Goal: Task Accomplishment & Management: Manage account settings

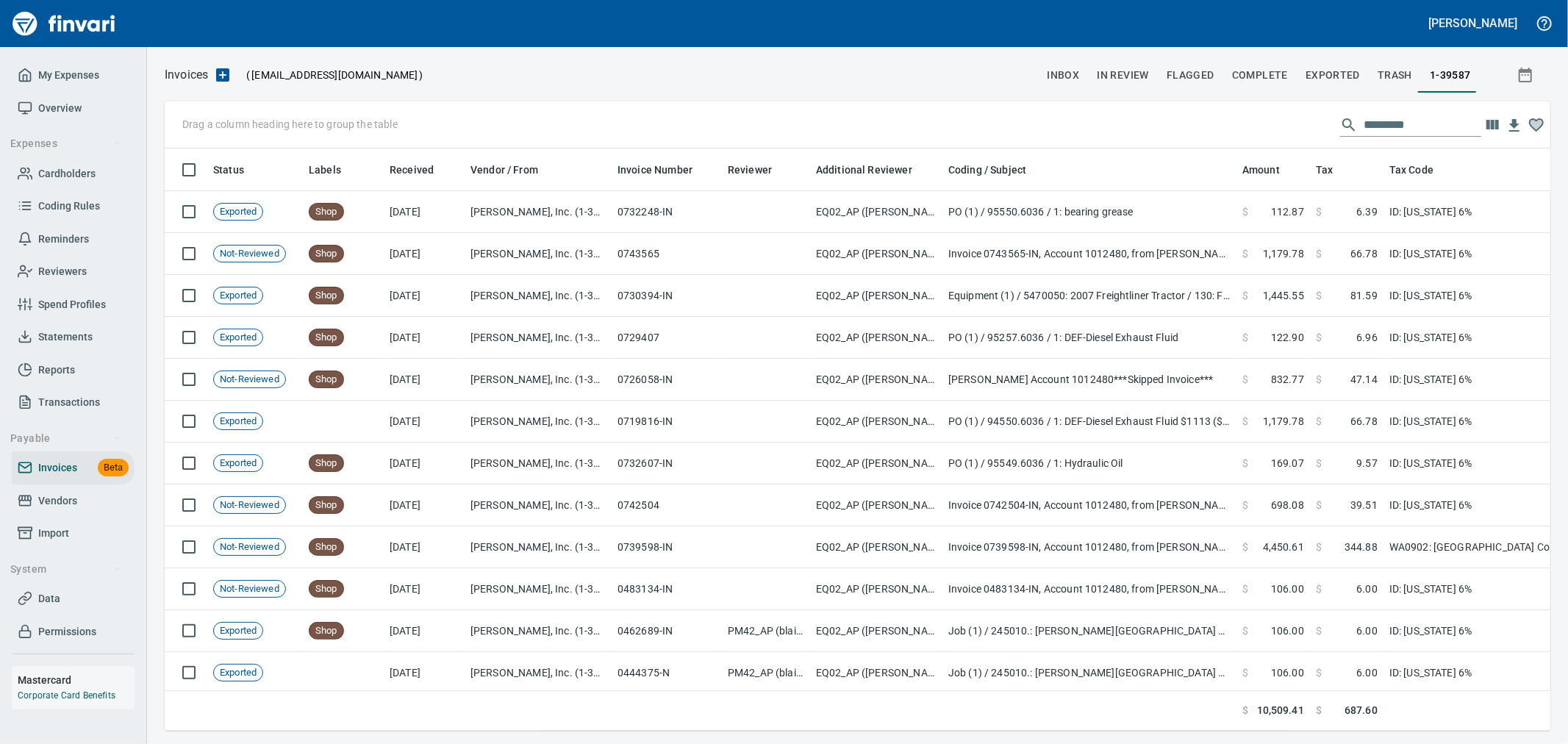
scroll to position [2, 2]
click at [82, 520] on link "Import" at bounding box center [72, 533] width 122 height 33
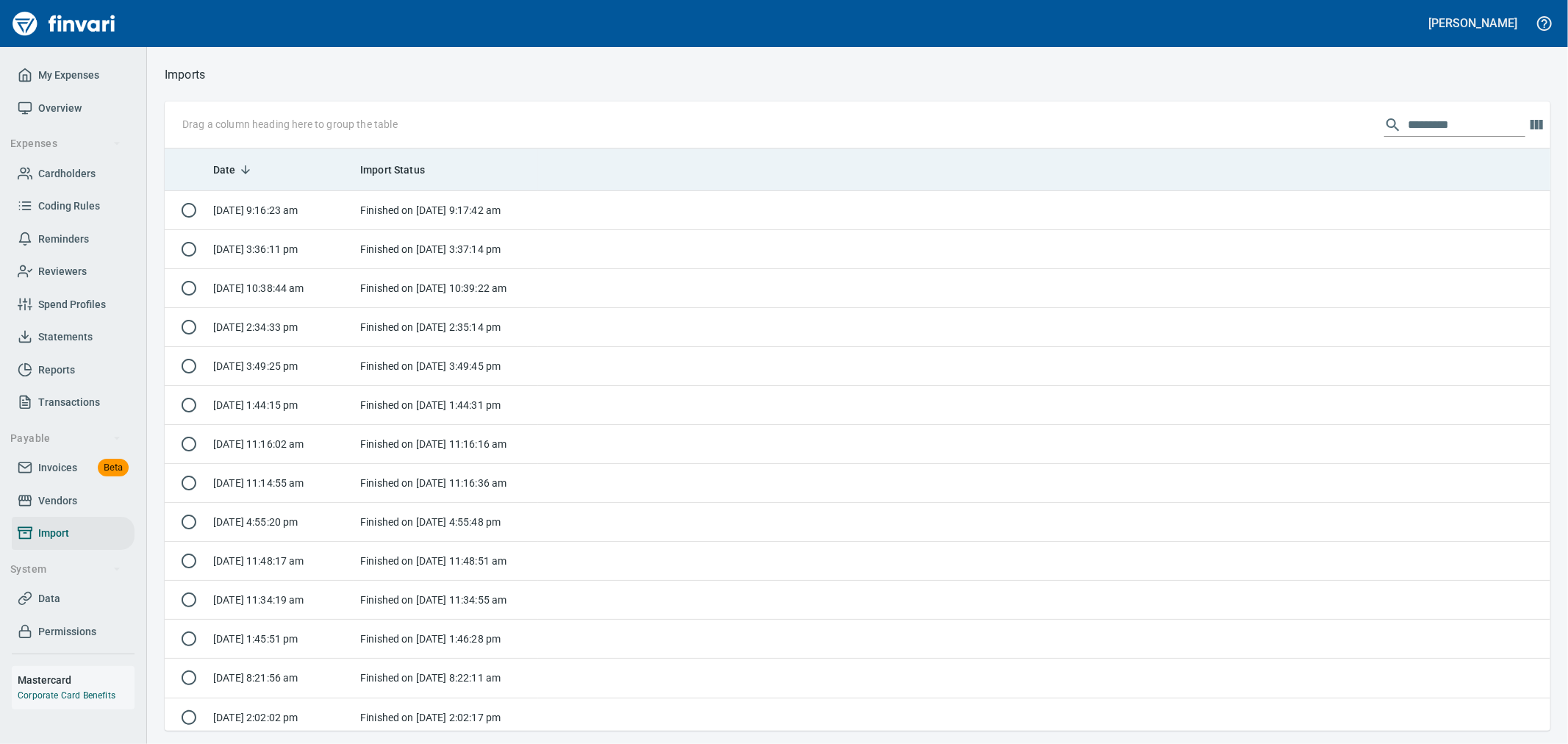
scroll to position [570, 1361]
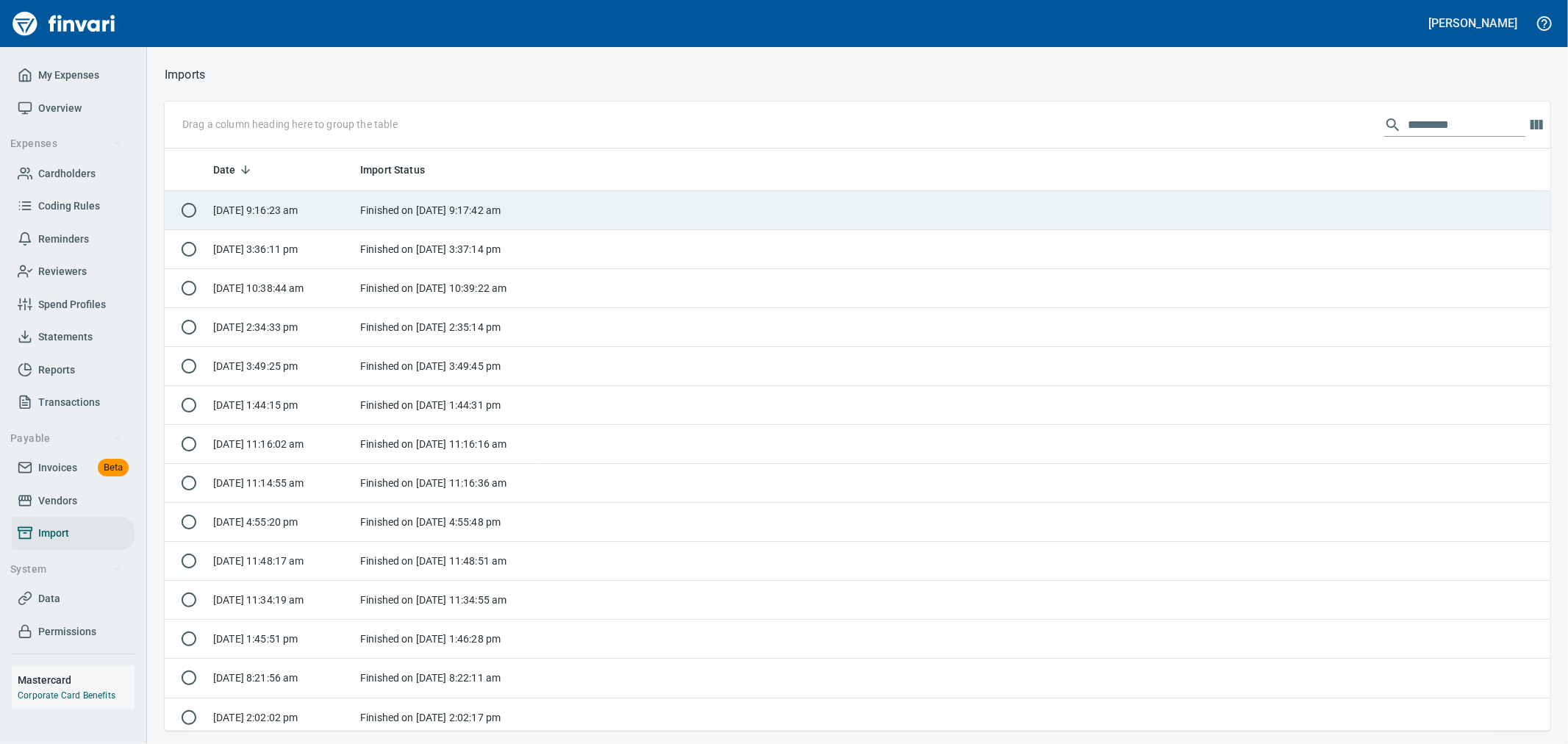
click at [531, 212] on td "Finished on [DATE] 9:17:42 am" at bounding box center [447, 211] width 184 height 39
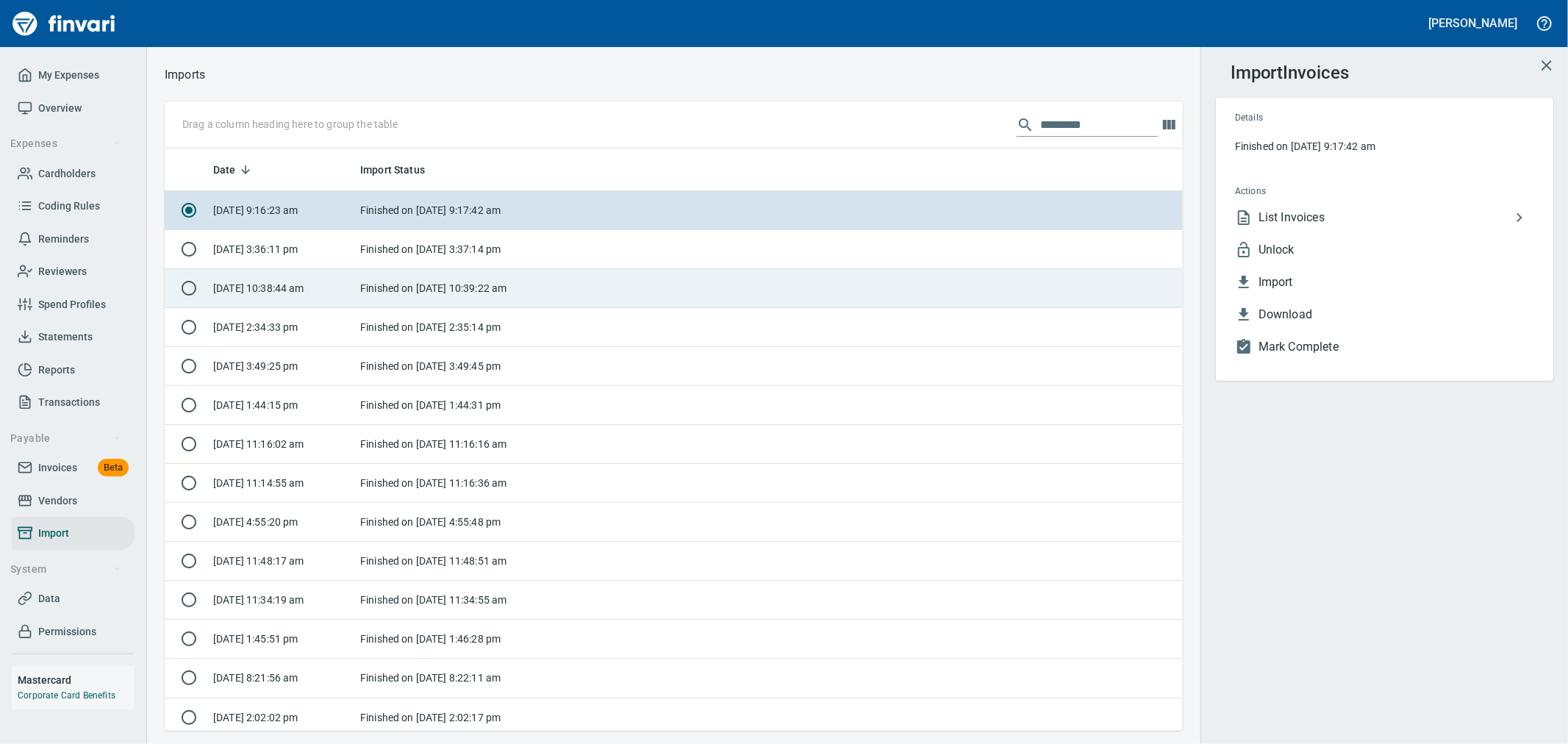
scroll to position [570, 994]
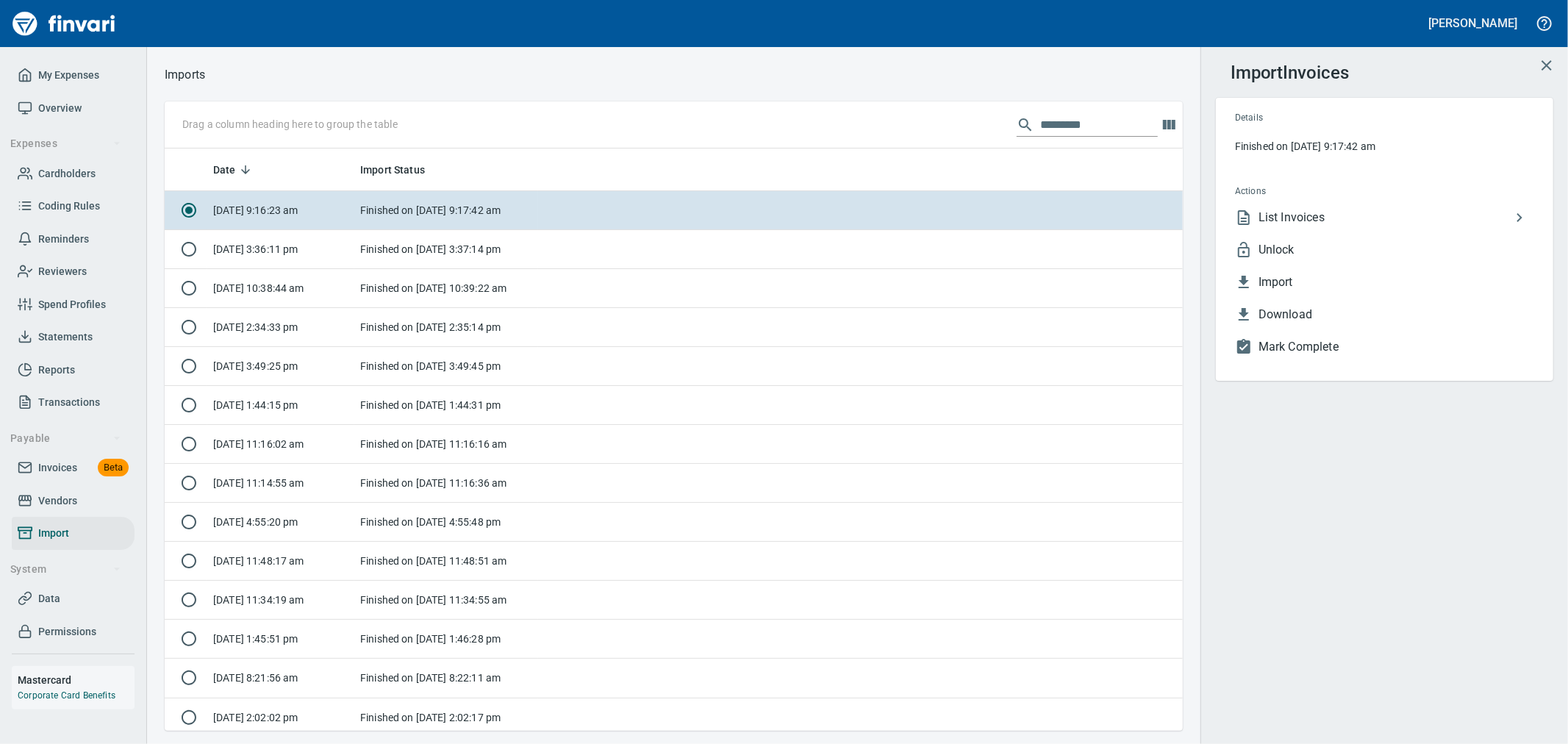
click at [1338, 255] on span "Unlock" at bounding box center [1396, 250] width 276 height 18
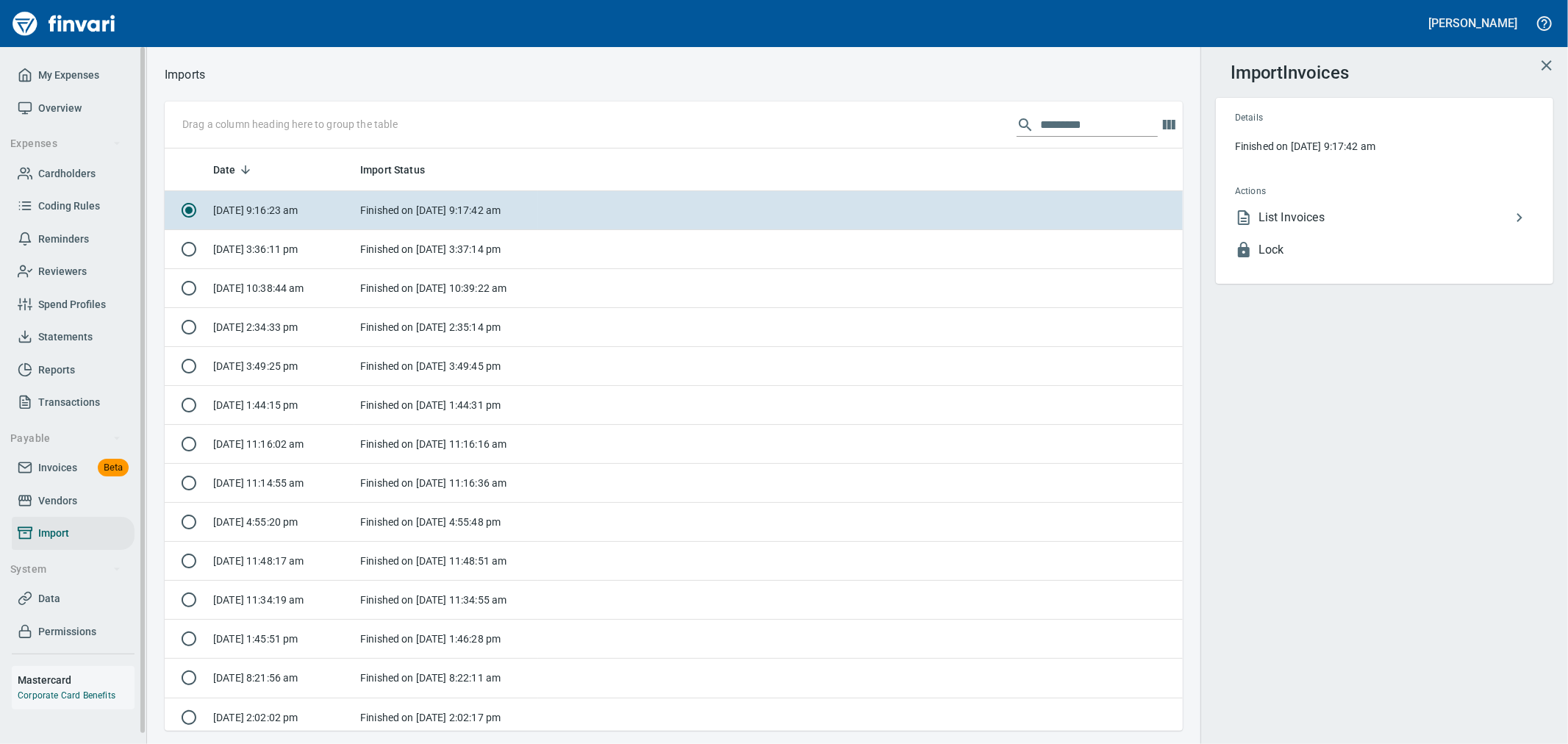
drag, startPoint x: 61, startPoint y: 468, endPoint x: 110, endPoint y: 467, distance: 49.0
click at [61, 468] on span "Invoices" at bounding box center [57, 468] width 39 height 18
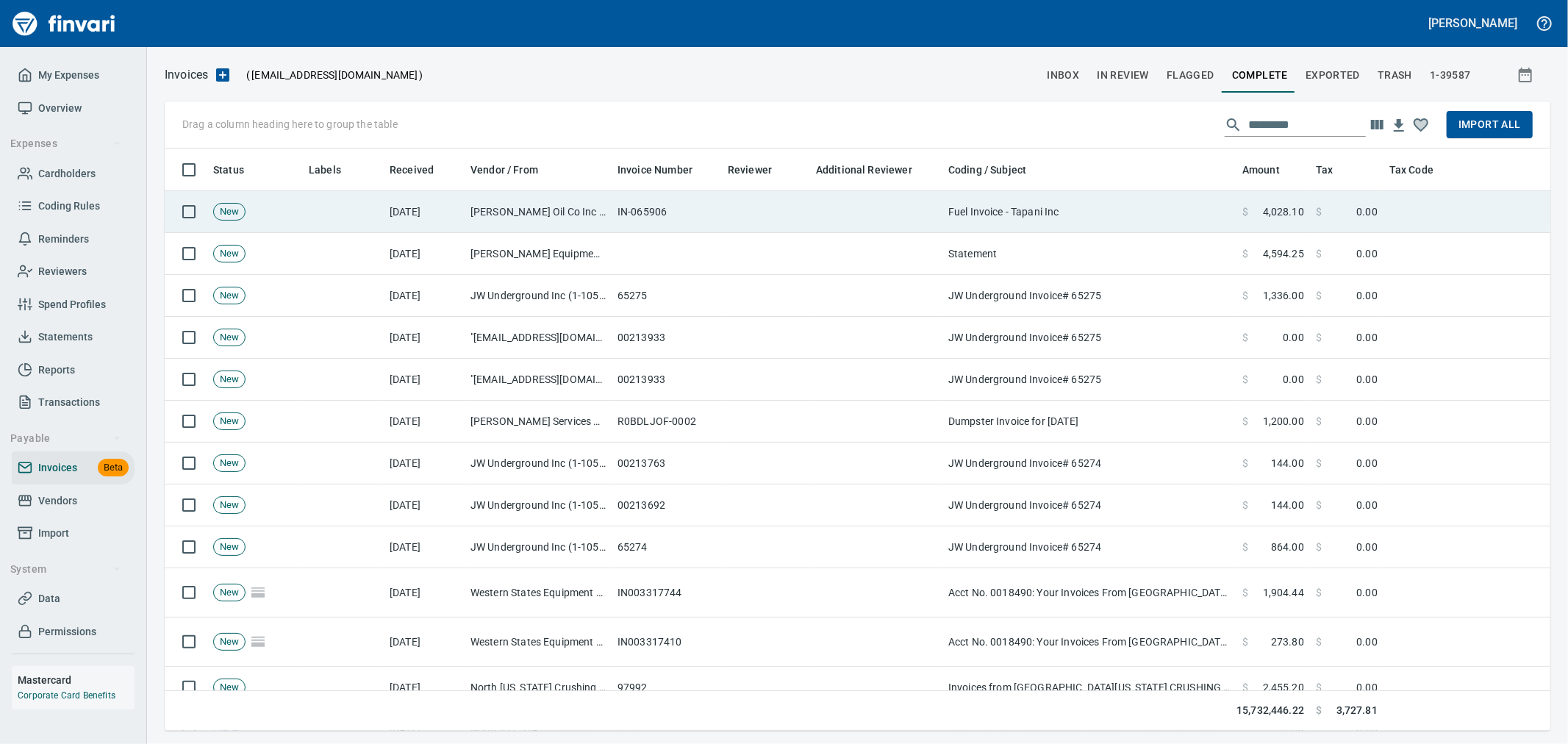
scroll to position [557, 1361]
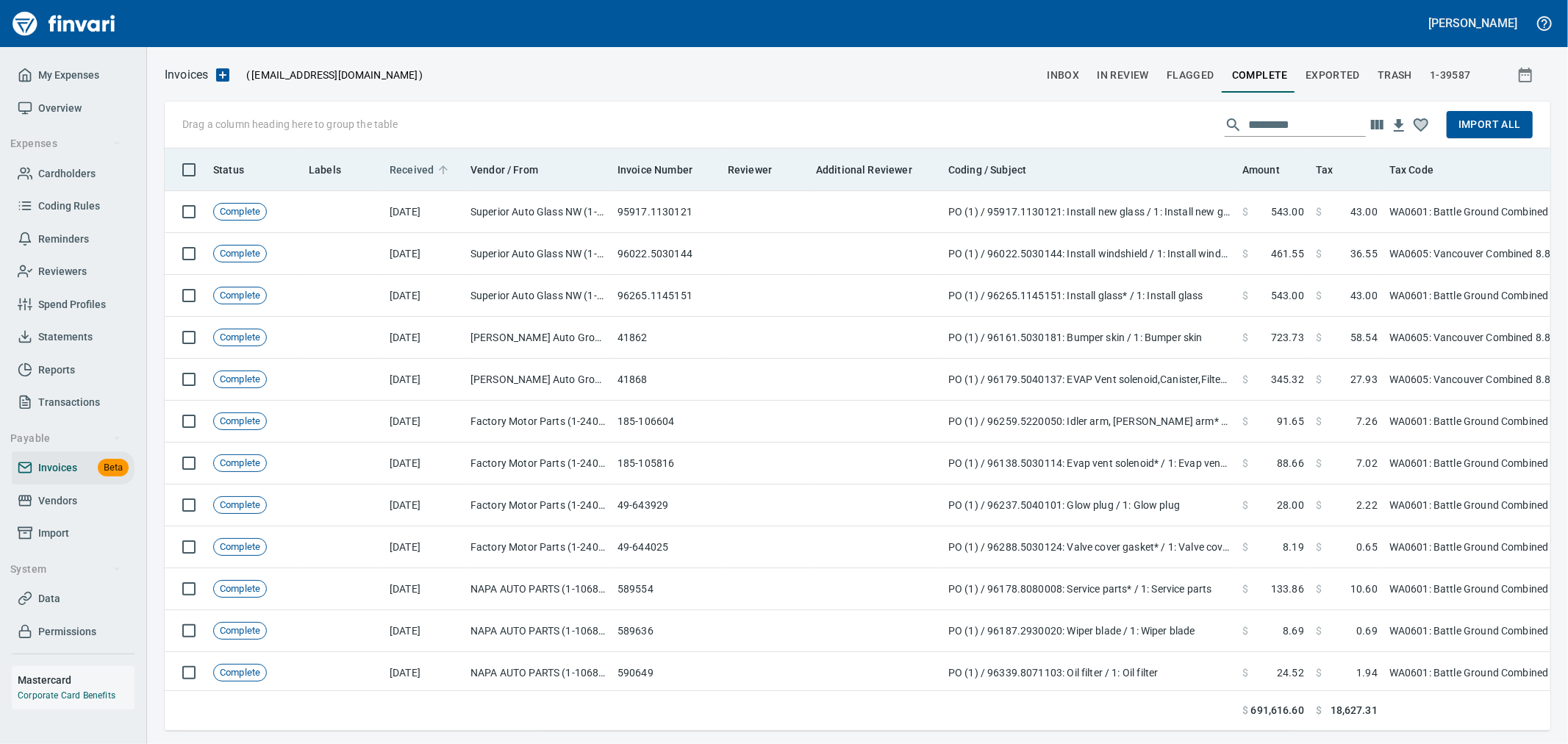
click at [407, 167] on span "Received" at bounding box center [412, 170] width 45 height 18
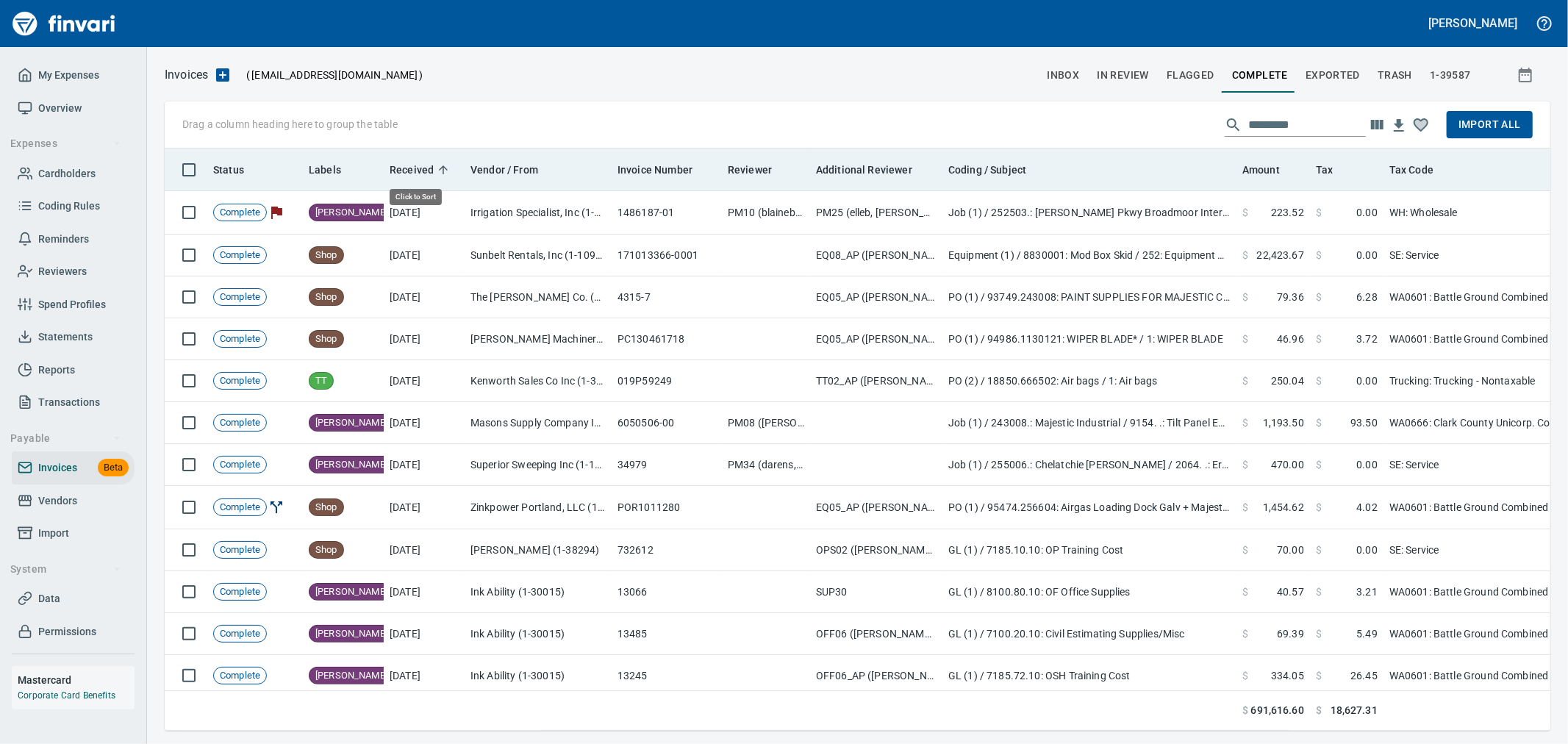
click at [404, 167] on span "Received" at bounding box center [412, 170] width 45 height 18
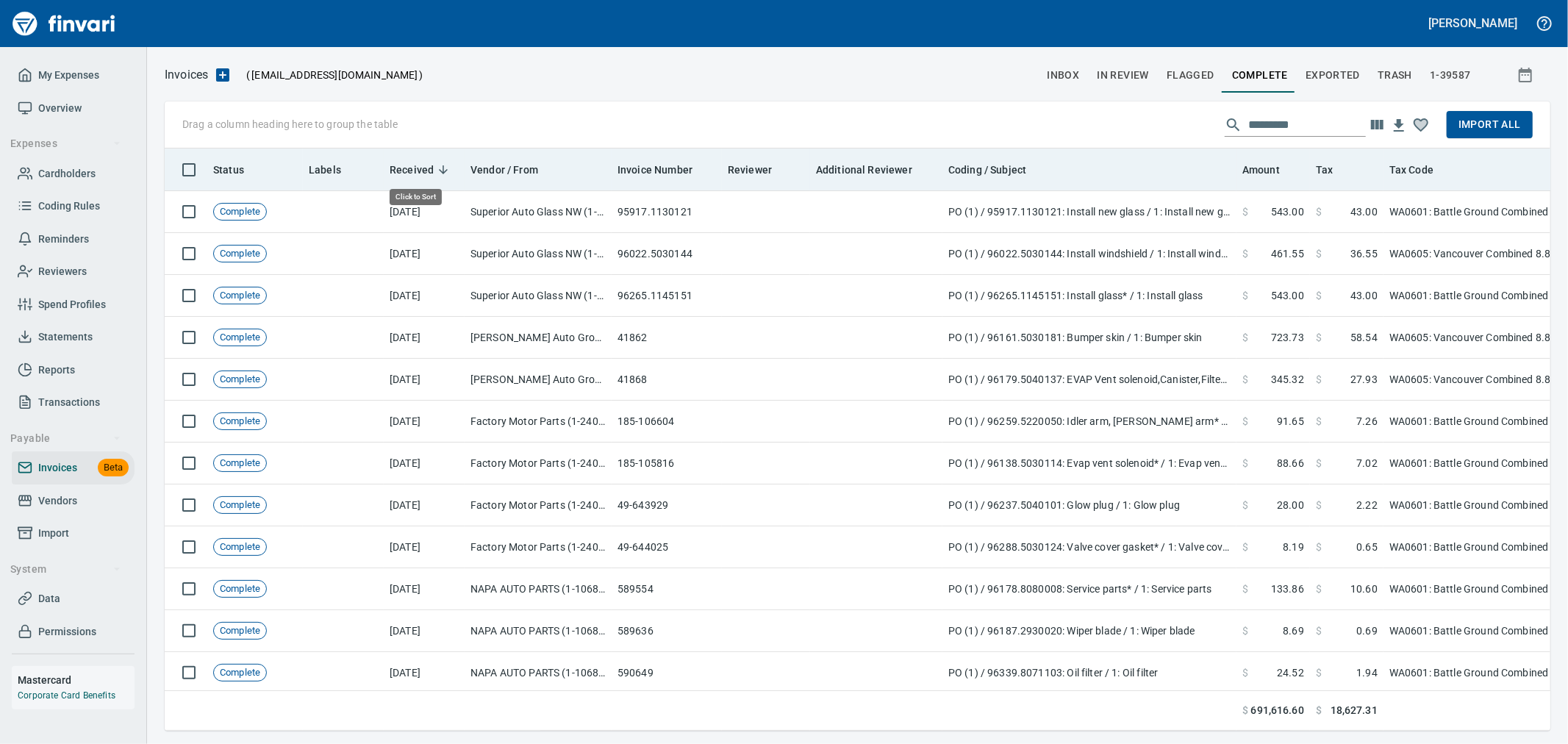
click at [400, 171] on span "Received" at bounding box center [412, 170] width 45 height 18
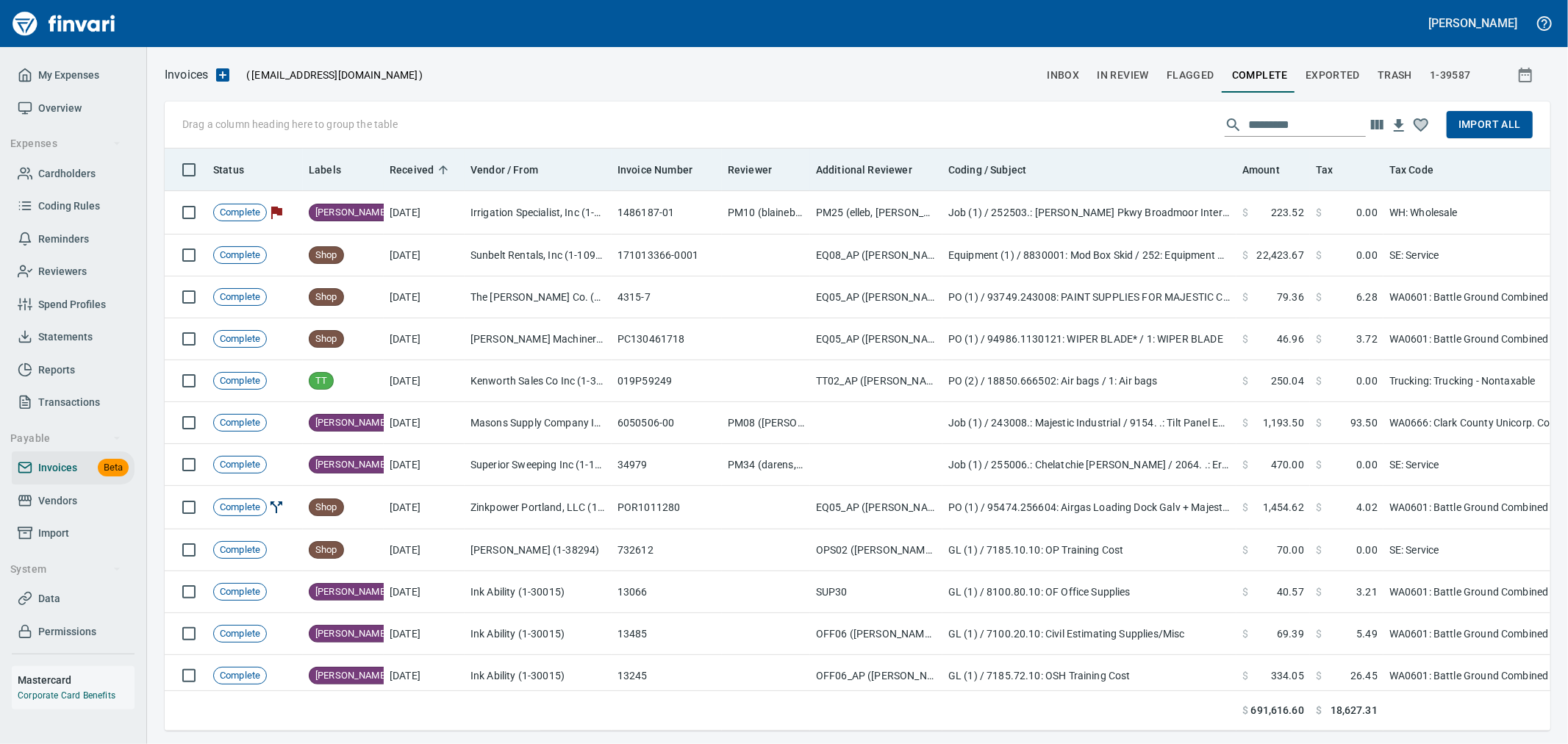
click at [430, 166] on span "Received" at bounding box center [412, 170] width 45 height 18
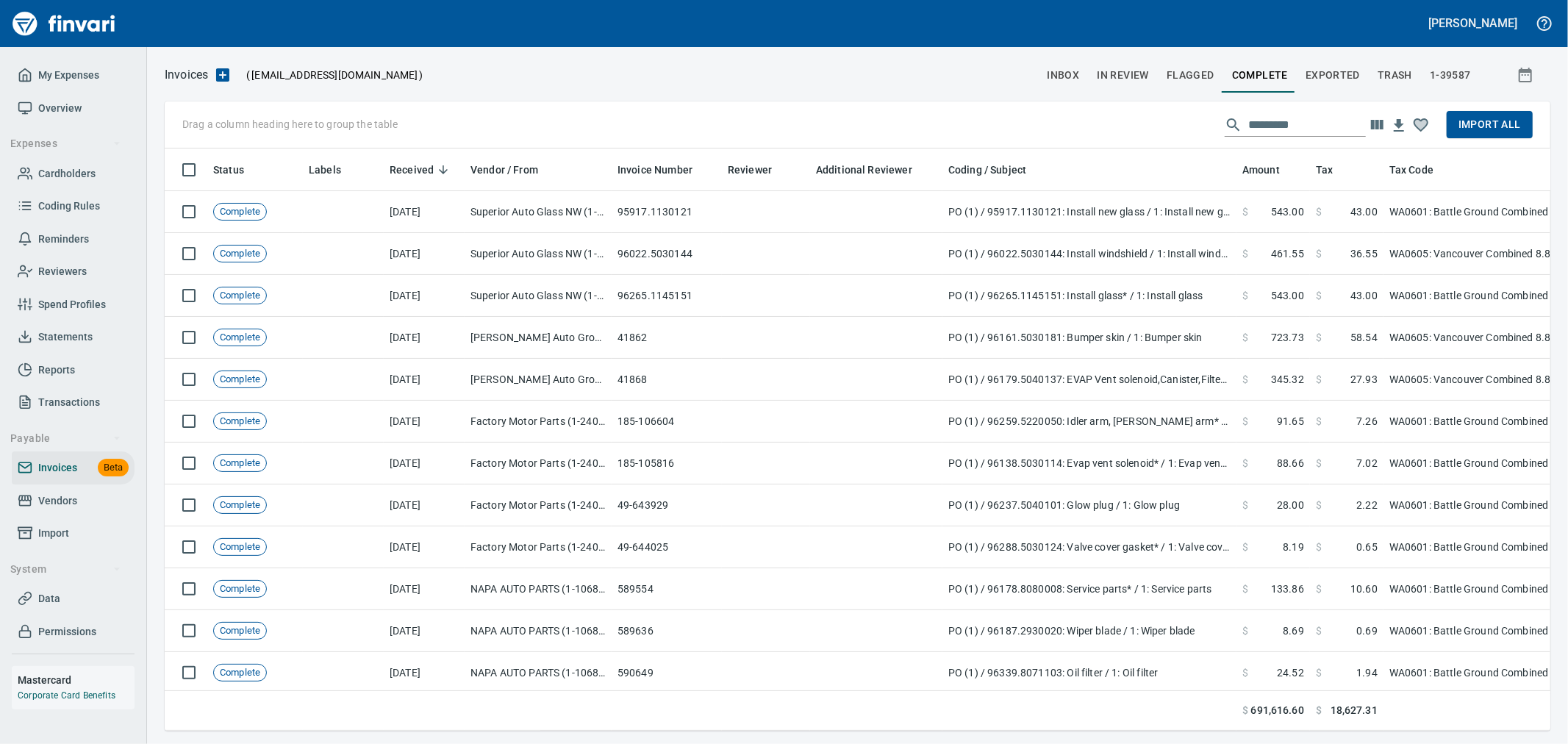
click at [1379, 122] on icon "button" at bounding box center [1376, 124] width 12 height 9
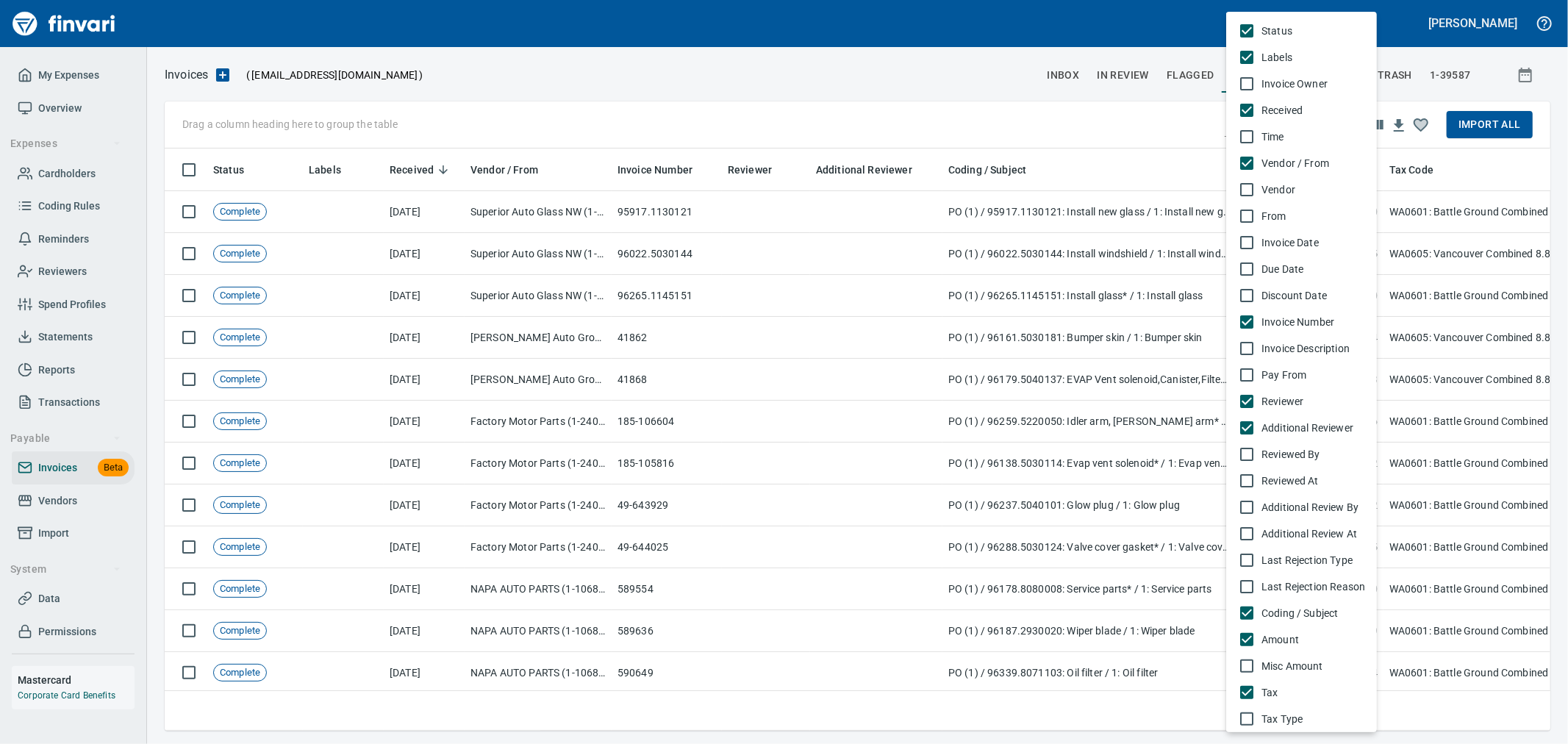
click at [1273, 248] on span "Invoice Date" at bounding box center [1313, 243] width 103 height 15
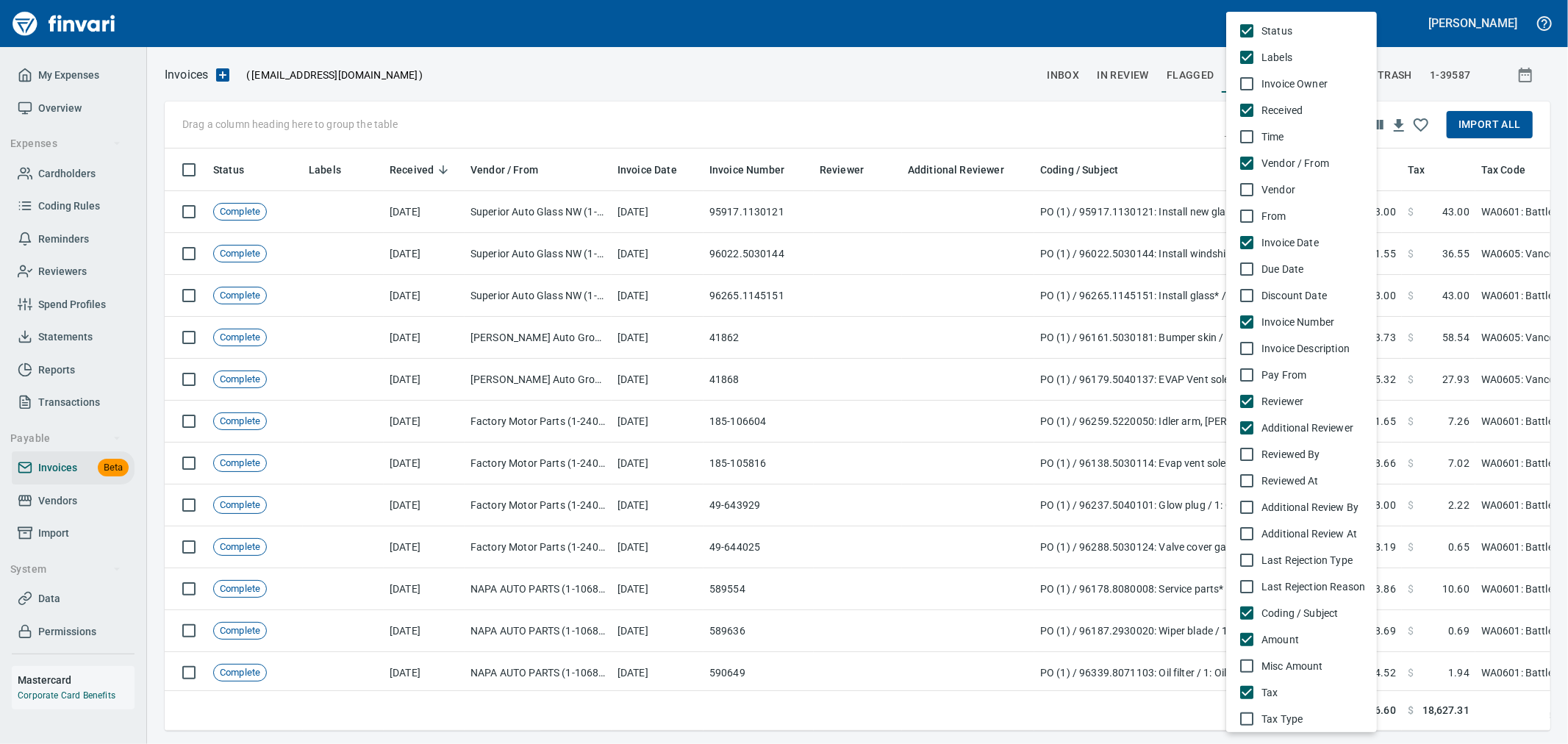
click at [639, 103] on div at bounding box center [784, 372] width 1568 height 744
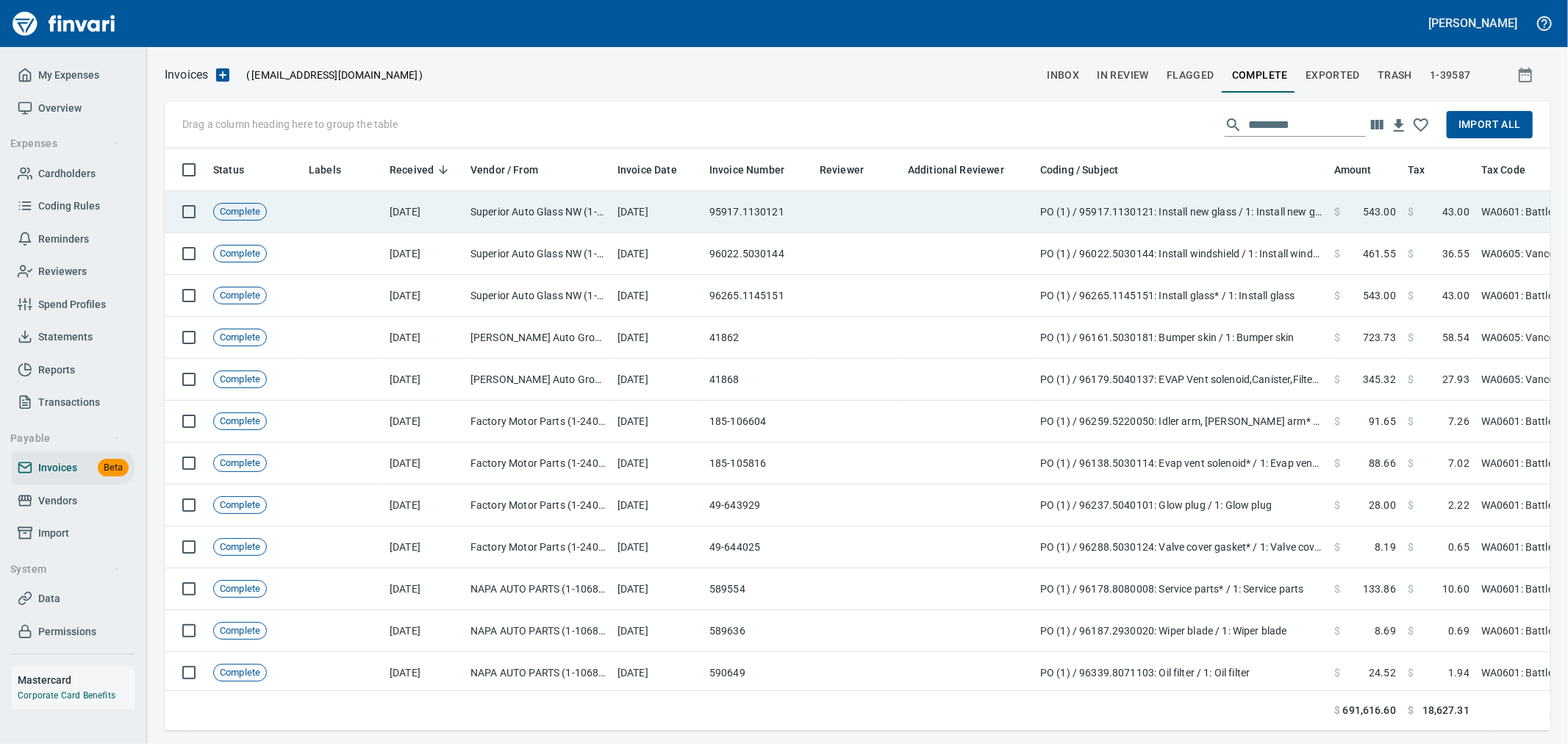
click at [663, 226] on td "[DATE]" at bounding box center [657, 213] width 92 height 42
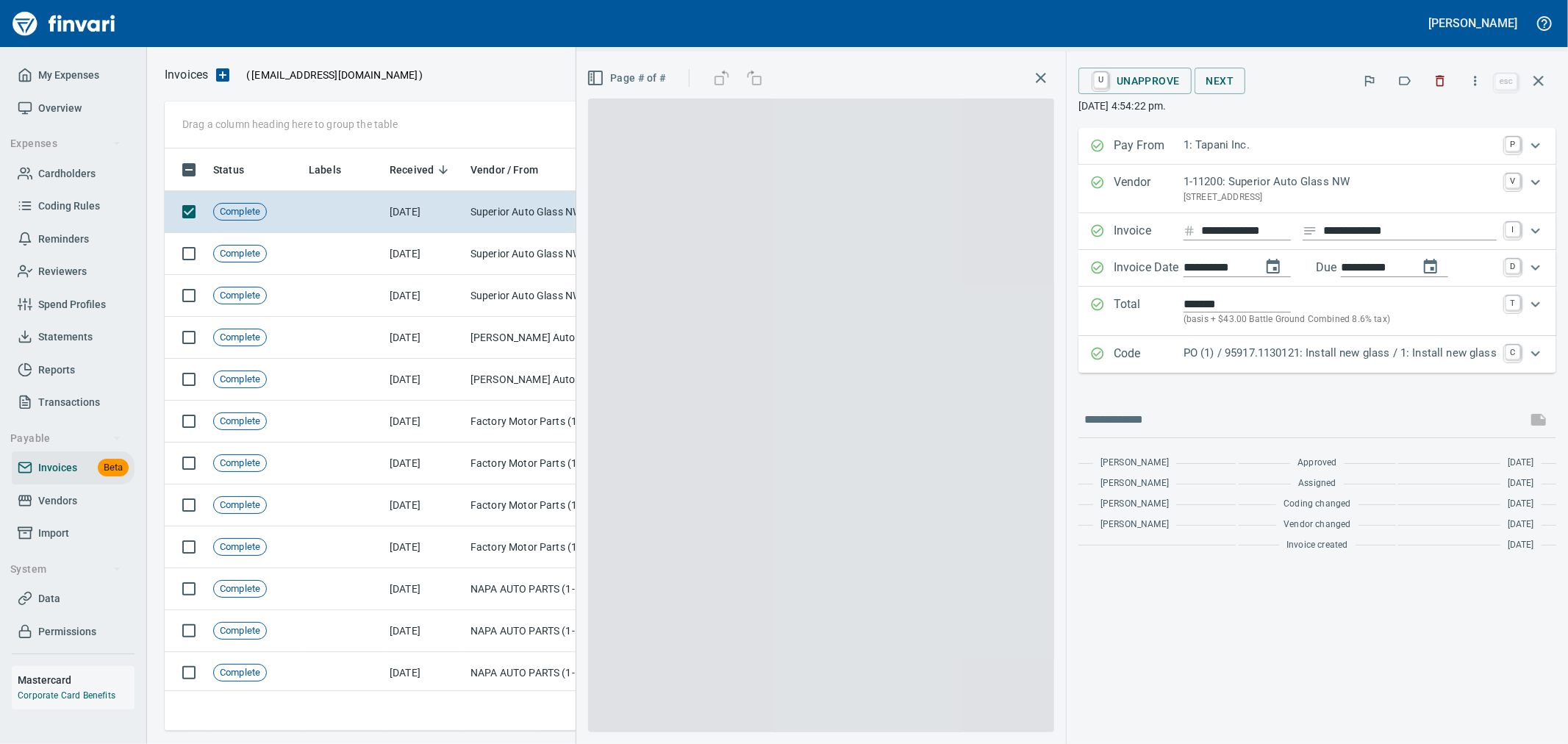
scroll to position [557, 1361]
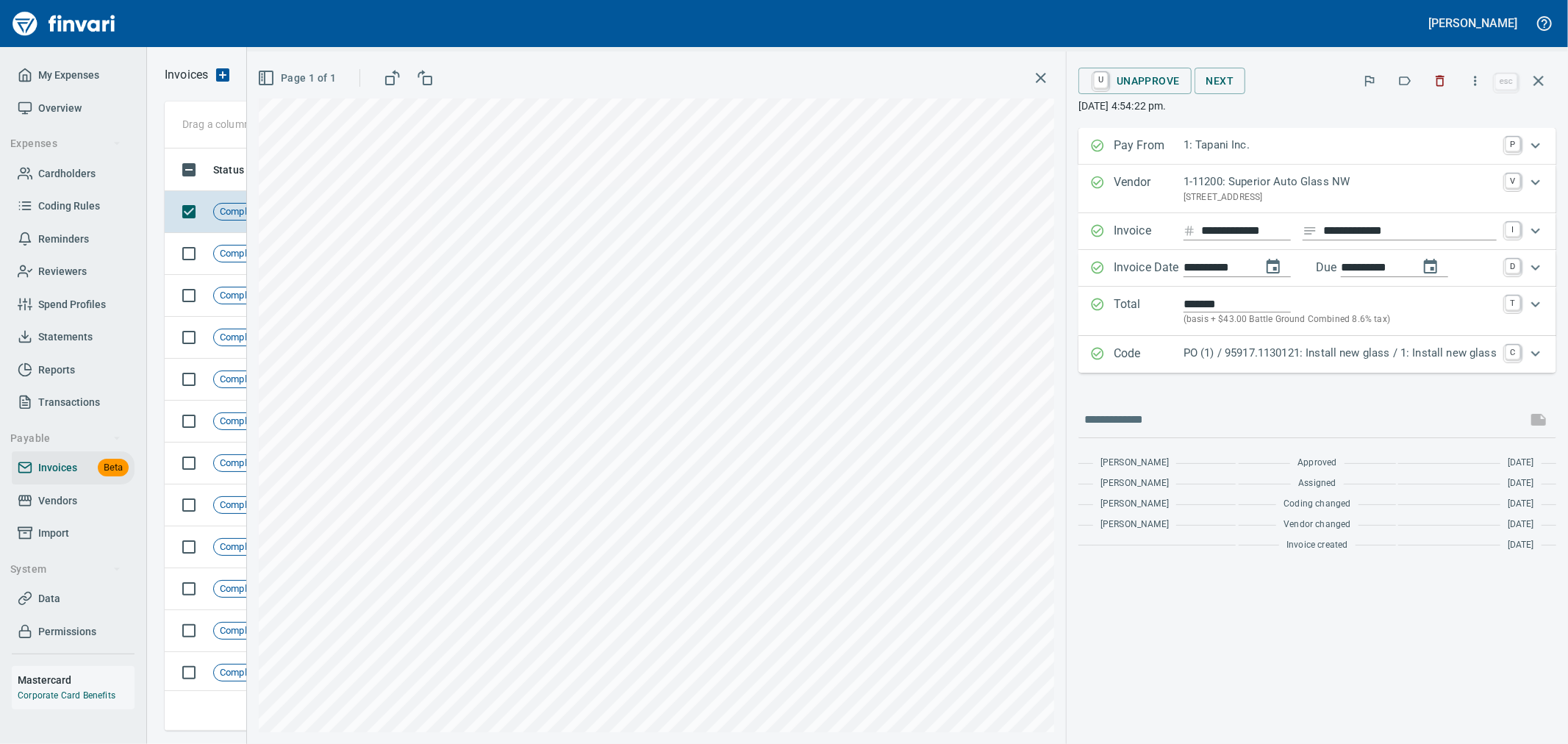
click at [1245, 270] on input "**********" at bounding box center [1217, 268] width 66 height 18
click at [996, 254] on div "**********" at bounding box center [907, 398] width 1321 height 693
click at [1037, 263] on div "**********" at bounding box center [907, 398] width 1321 height 693
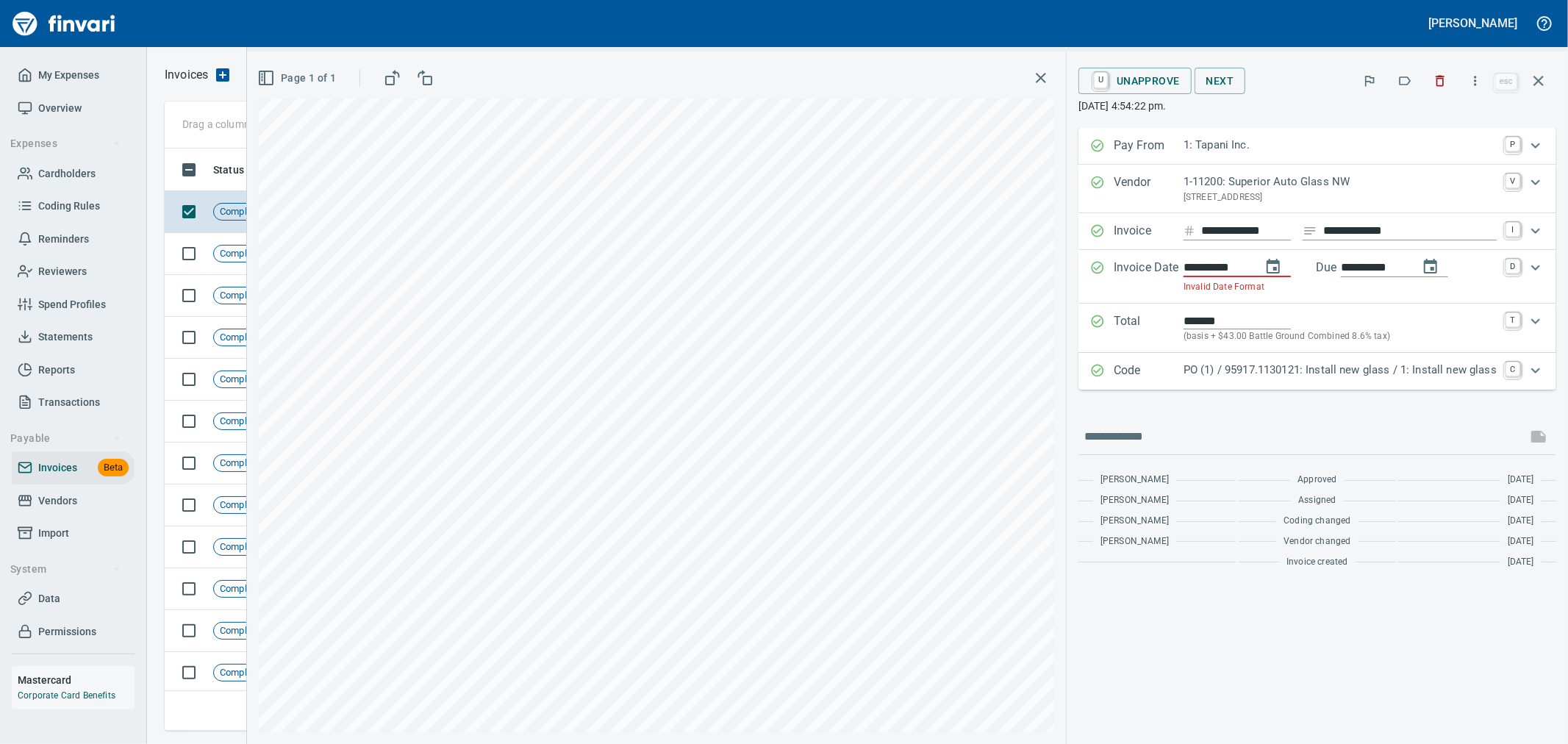
type input "**********"
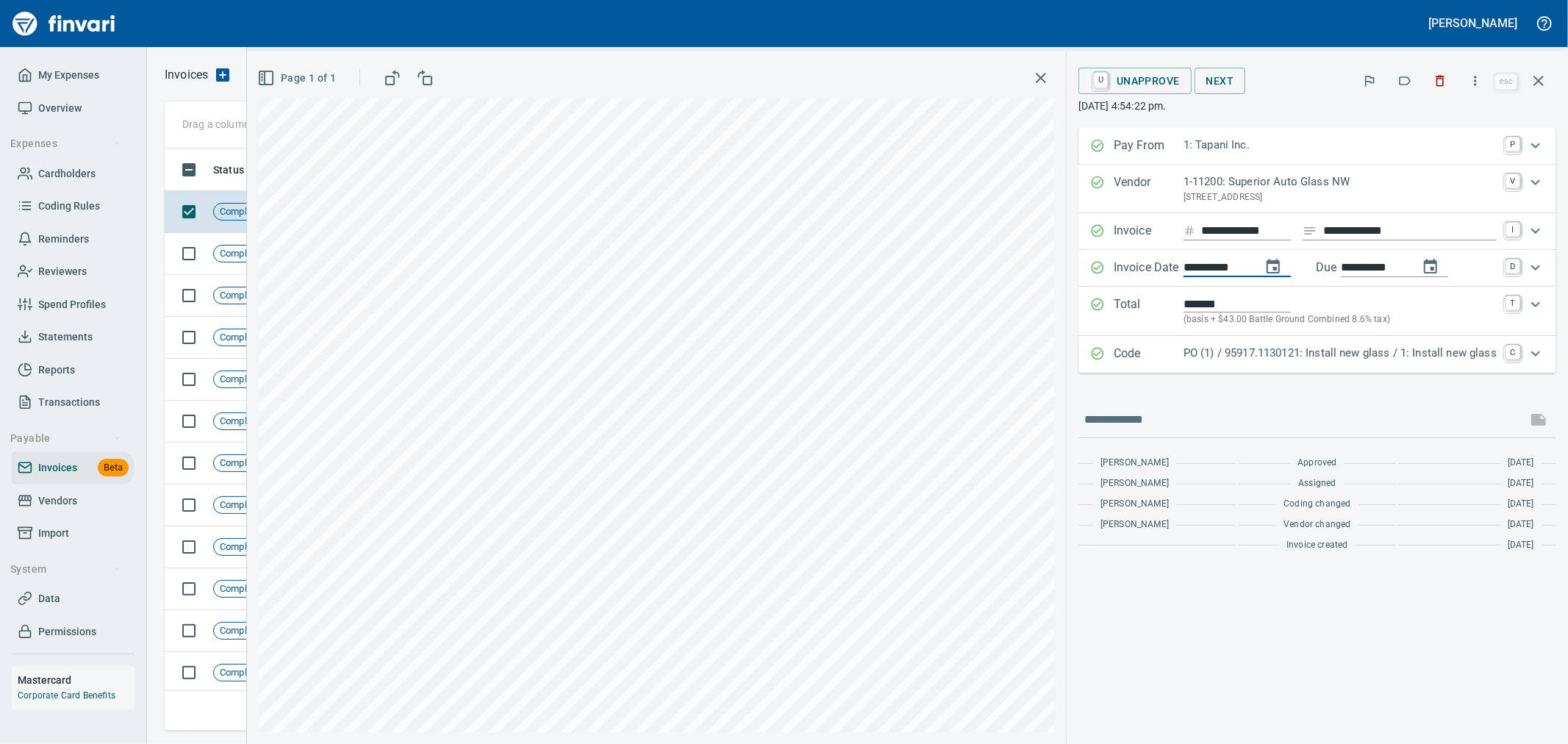
type input "**********"
click at [1533, 86] on icon "button" at bounding box center [1539, 81] width 18 height 18
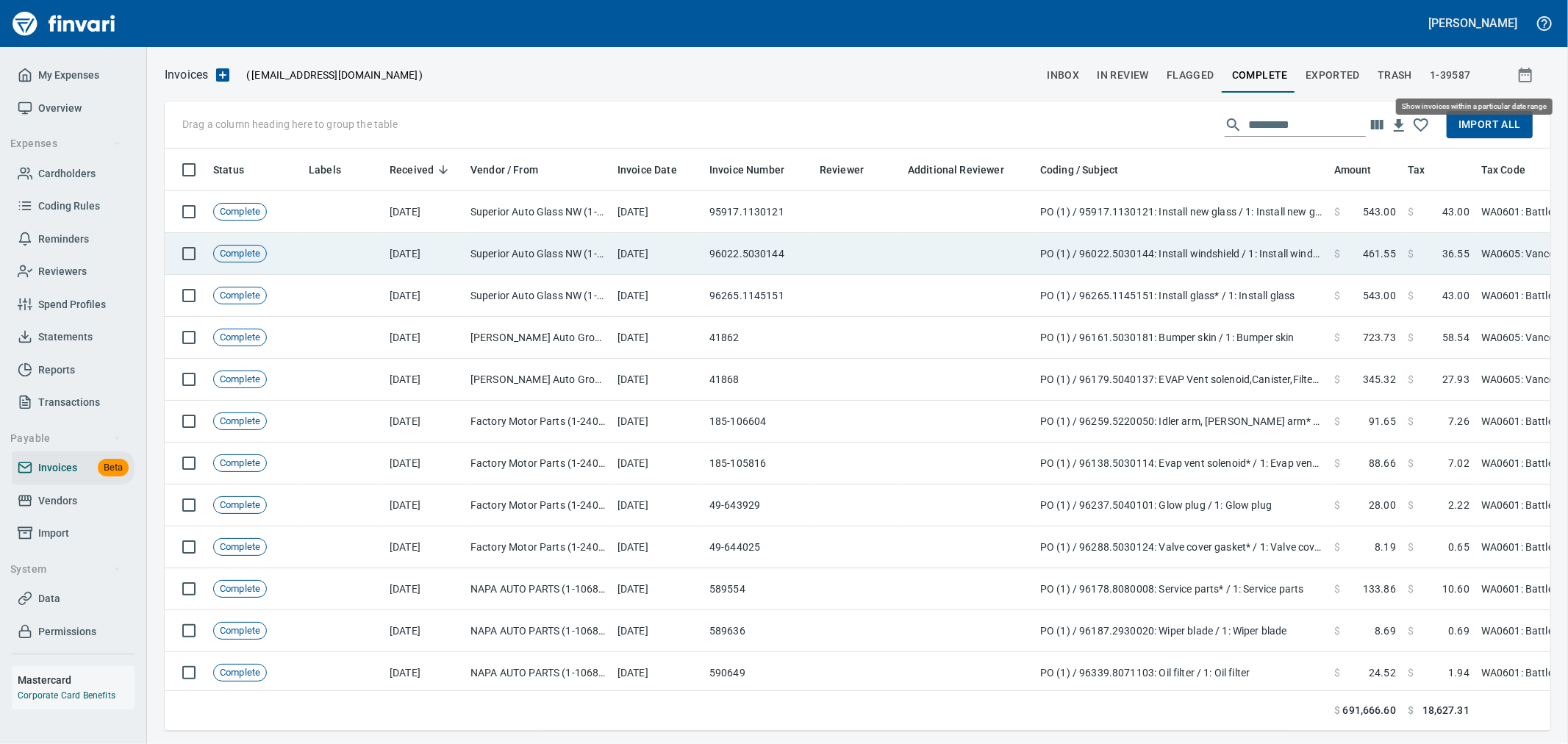
scroll to position [557, 1361]
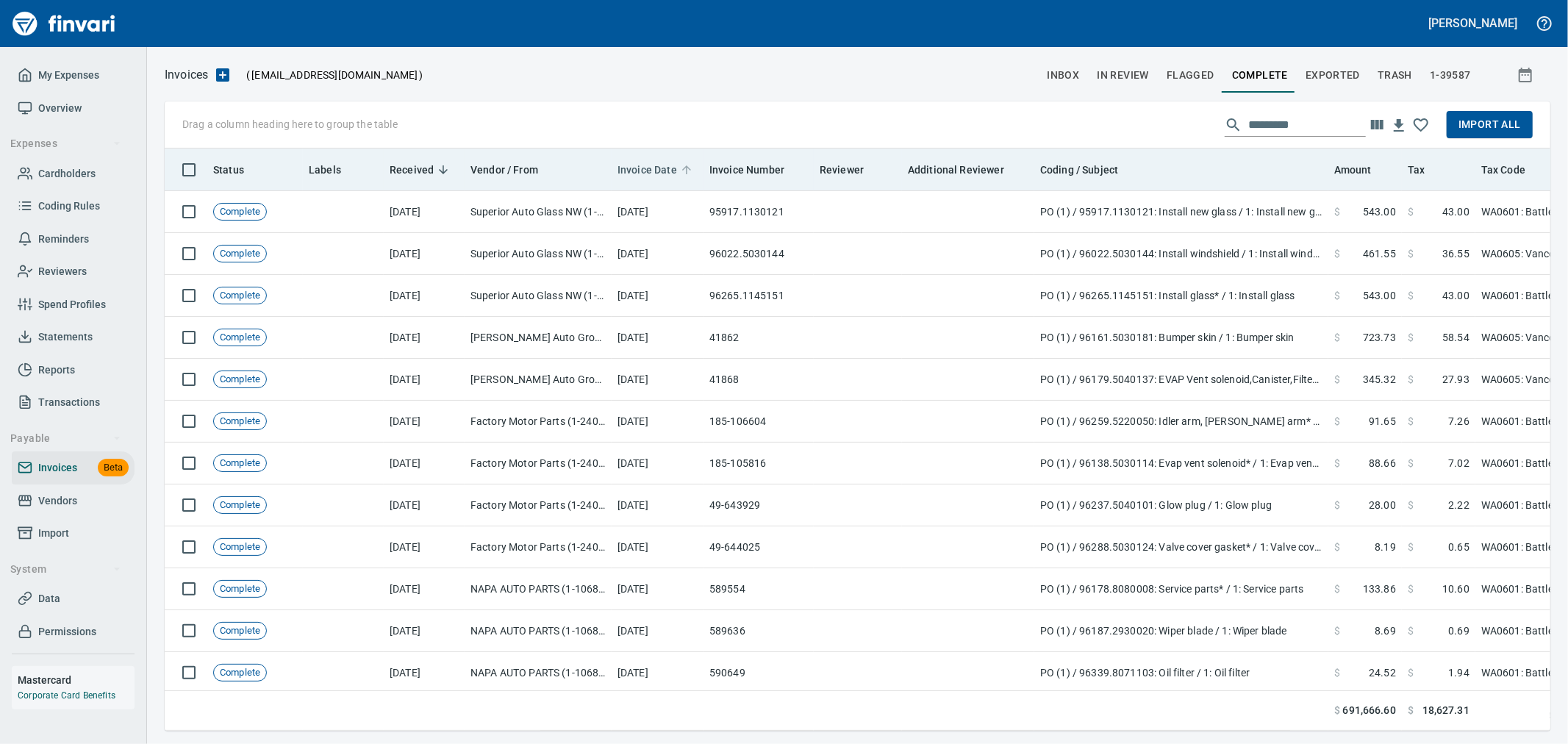
click at [652, 174] on span "Invoice Date" at bounding box center [647, 170] width 60 height 18
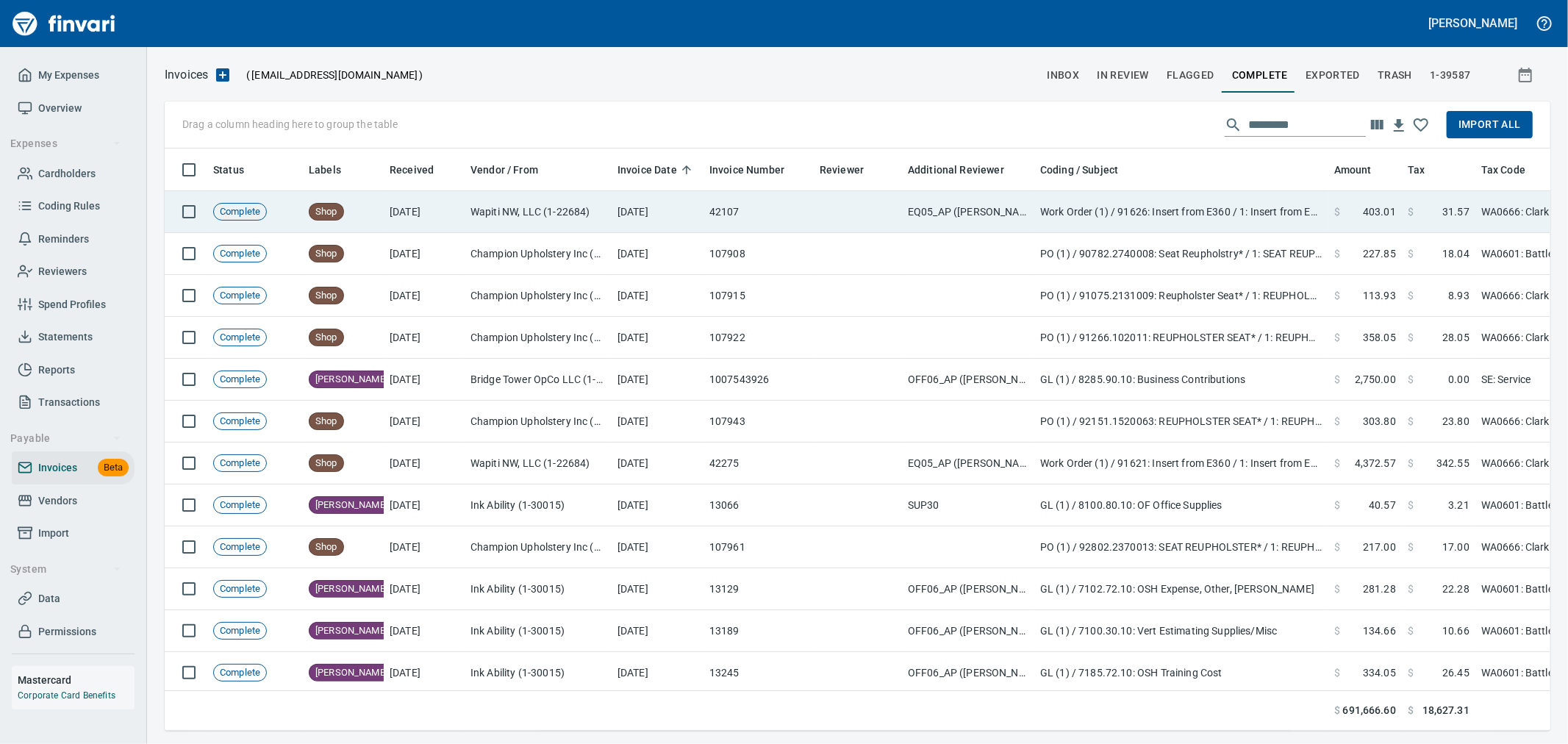
click at [644, 211] on td "[DATE]" at bounding box center [657, 213] width 92 height 42
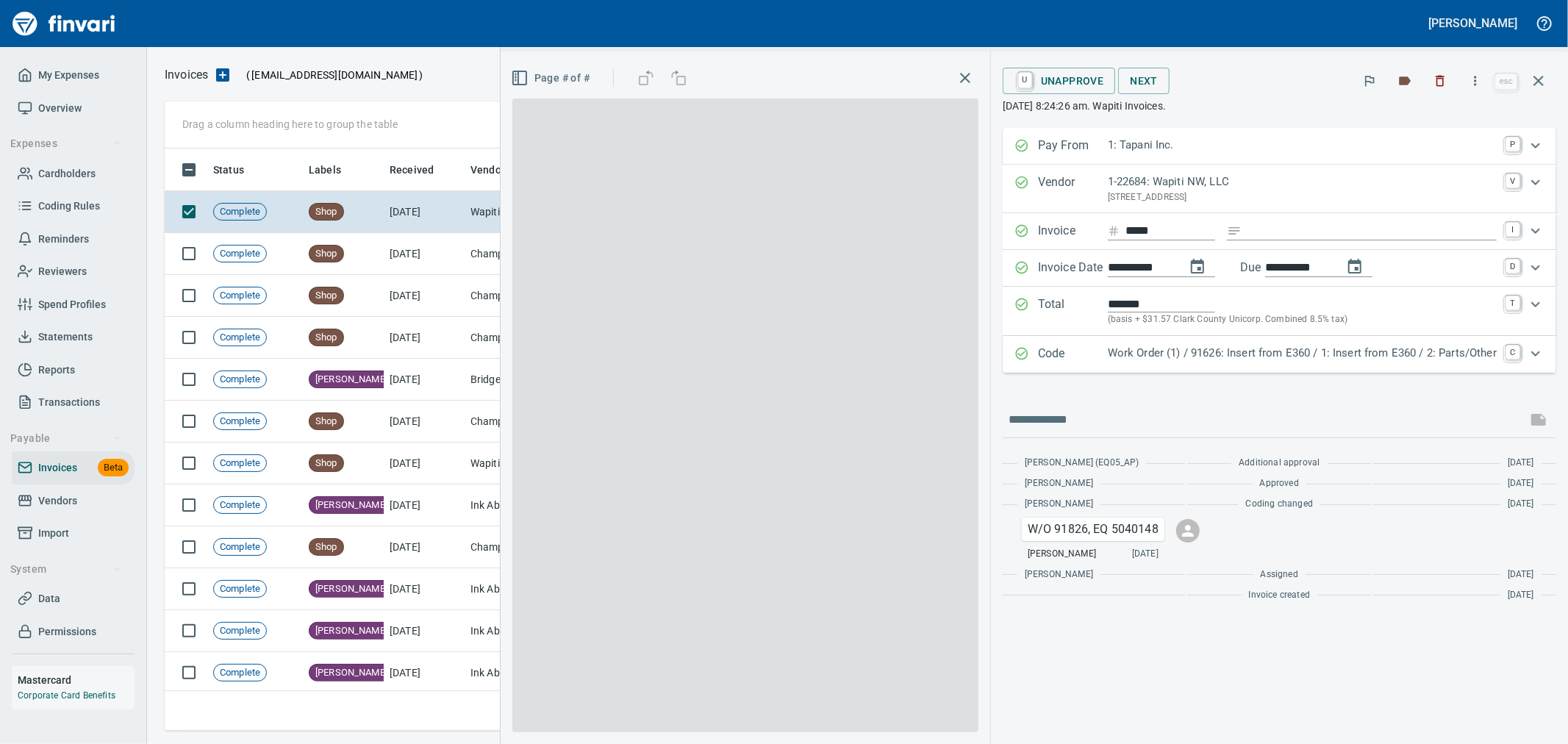
scroll to position [557, 1361]
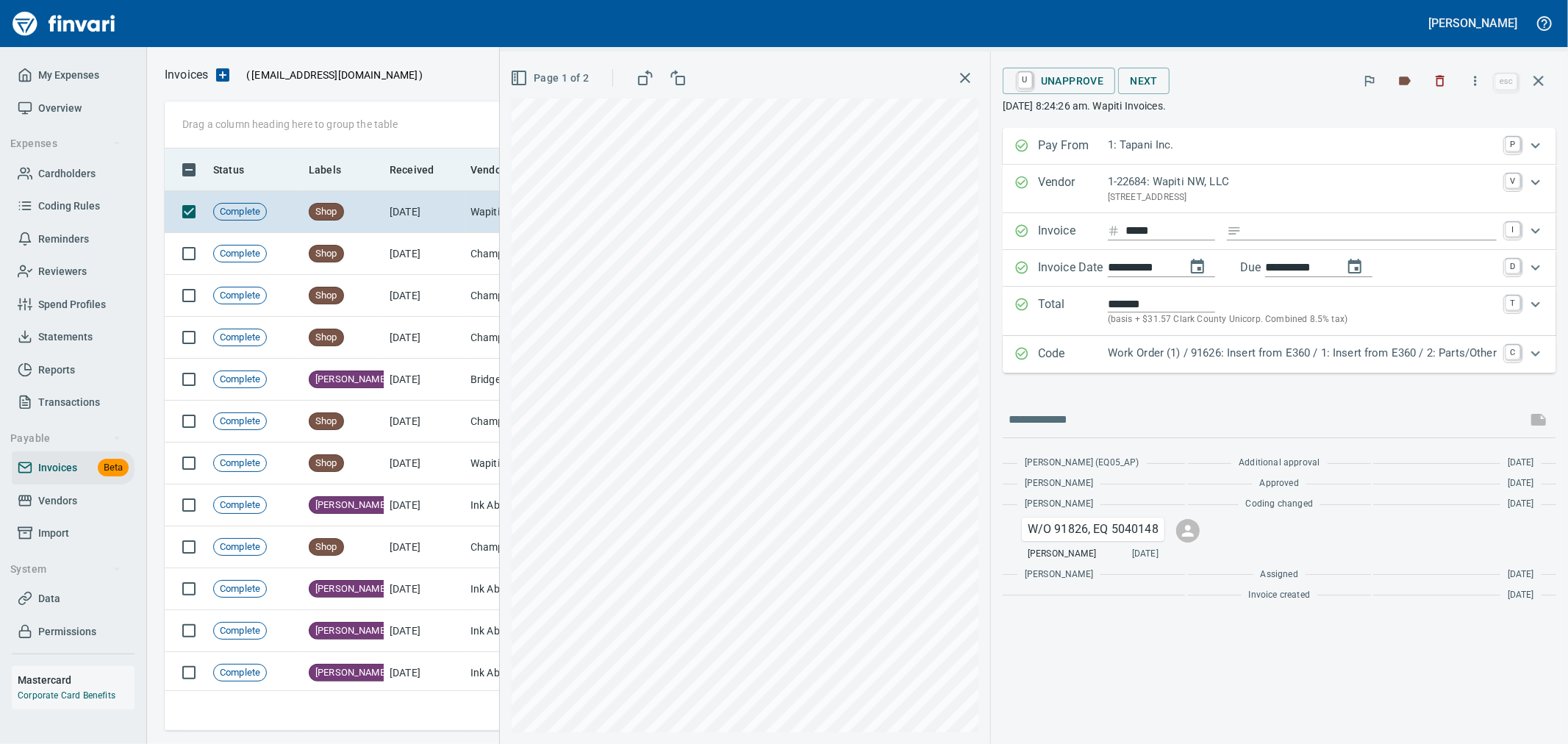
click at [1537, 81] on icon "button" at bounding box center [1539, 81] width 18 height 18
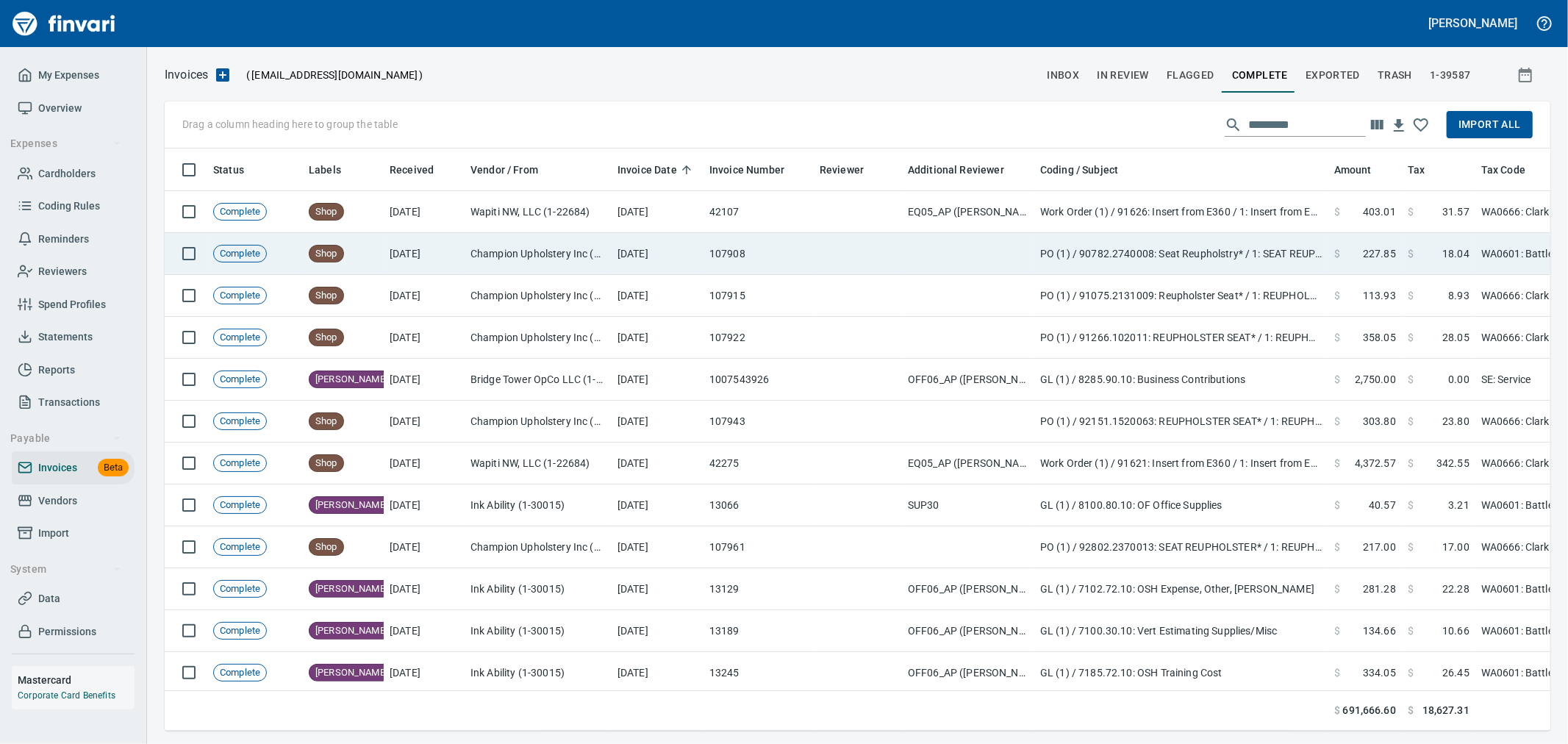
click at [802, 247] on td "107908" at bounding box center [759, 254] width 110 height 42
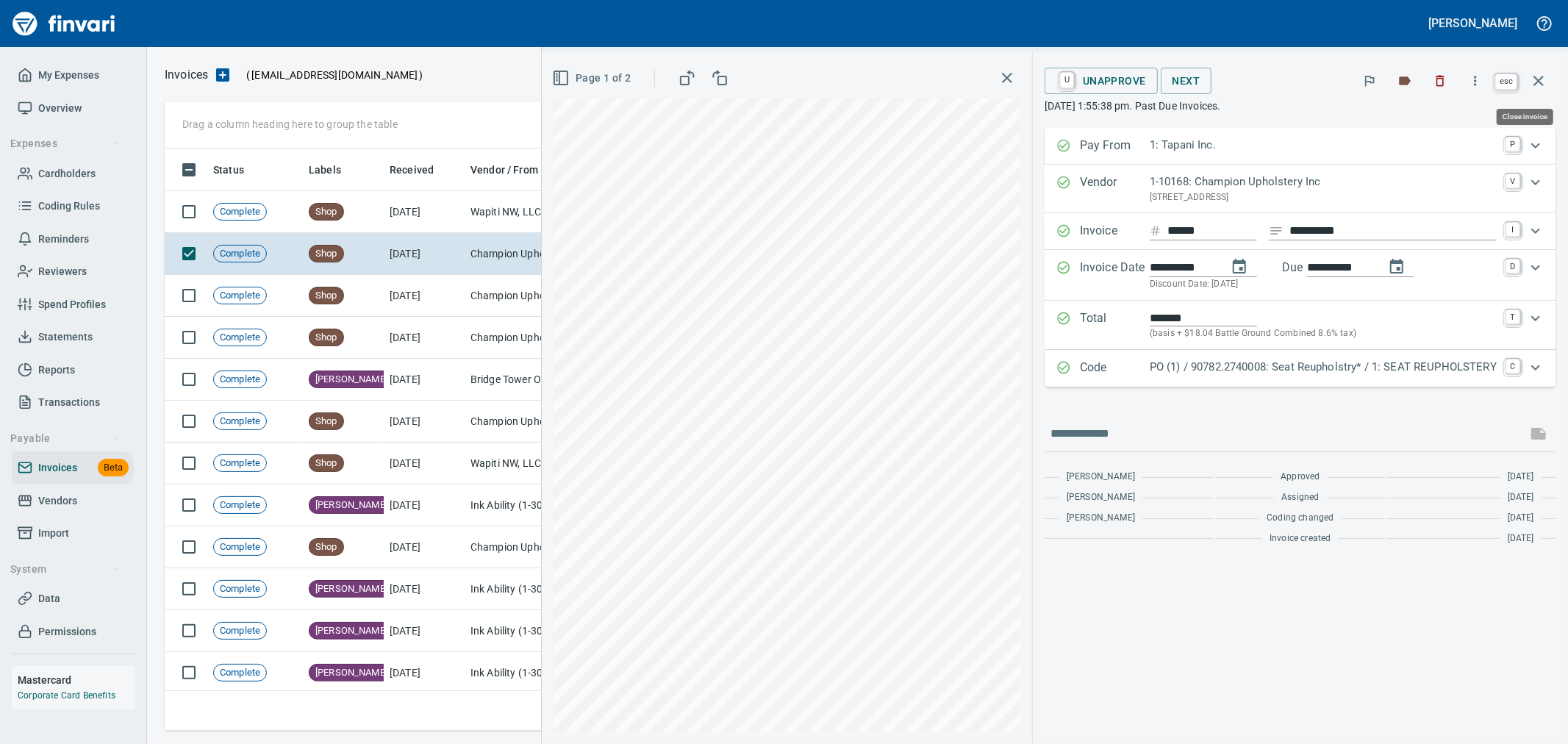
click at [1534, 84] on icon "button" at bounding box center [1539, 81] width 10 height 10
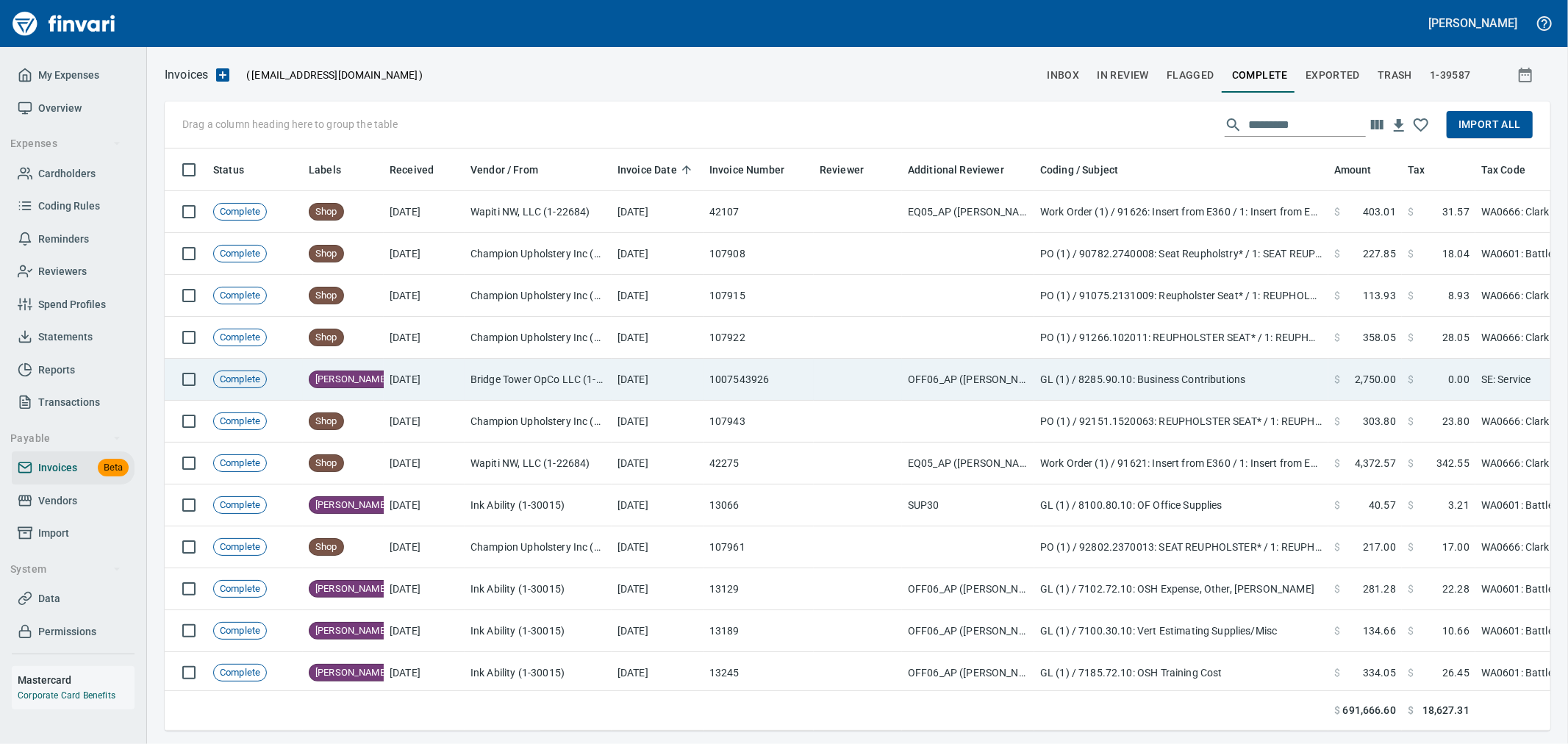
scroll to position [557, 1361]
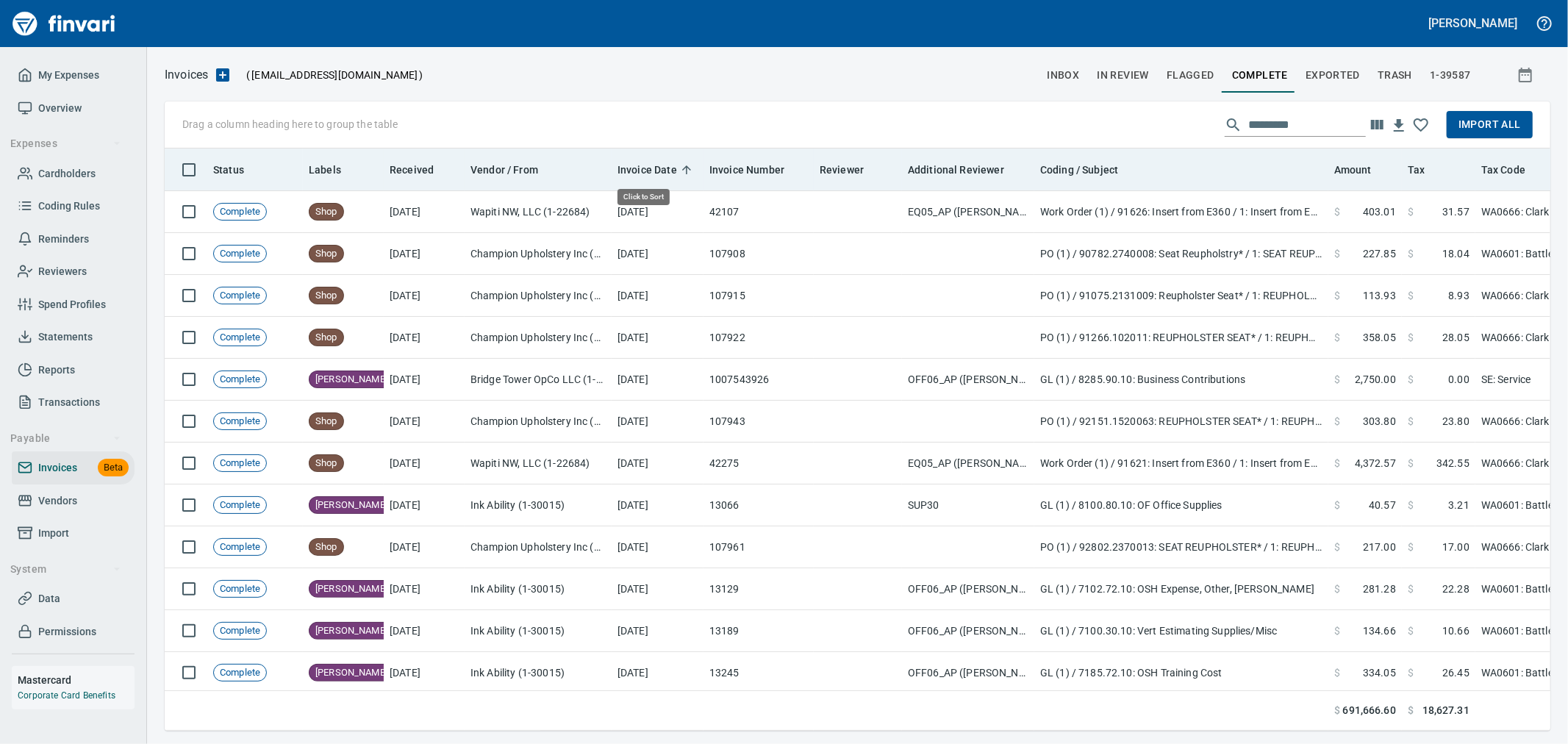
click at [652, 165] on span "Invoice Date" at bounding box center [647, 170] width 60 height 18
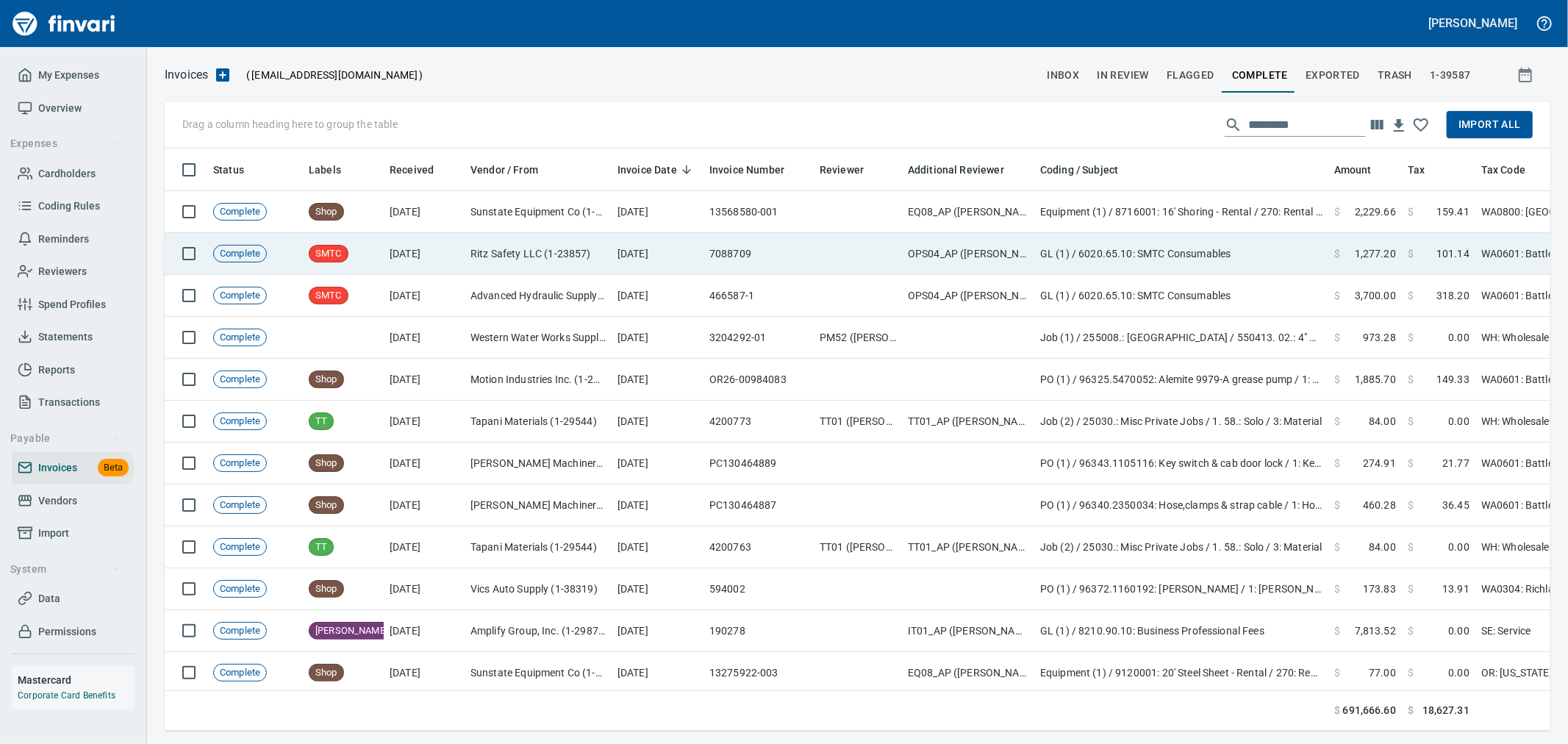
scroll to position [557, 1361]
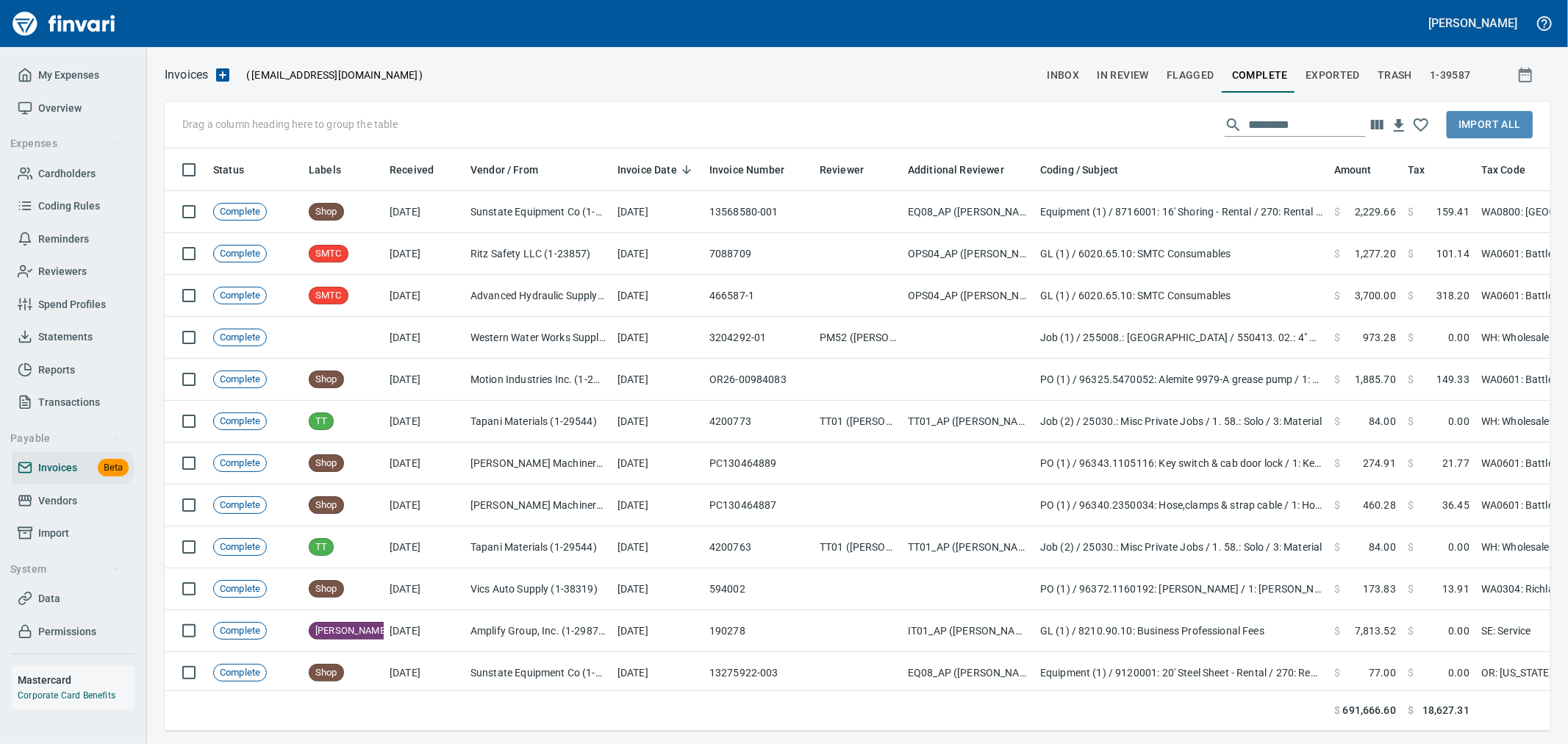
click at [1482, 127] on span "Import All" at bounding box center [1490, 124] width 63 height 18
